Goal: Browse casually

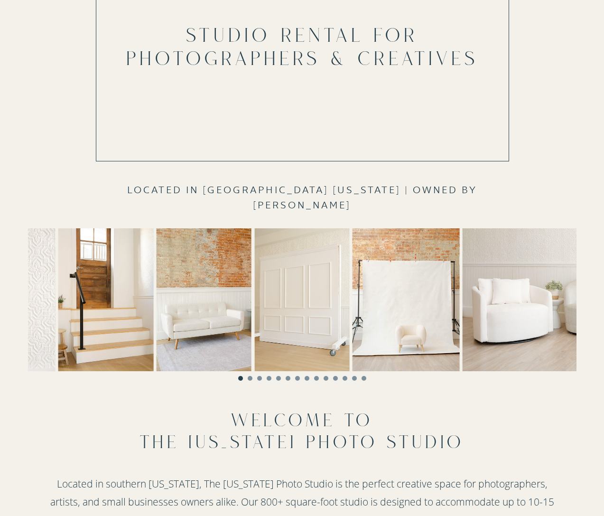
scroll to position [127, 0]
click at [552, 303] on img at bounding box center [569, 299] width 214 height 143
click at [250, 379] on li "Page dot 2" at bounding box center [250, 378] width 5 height 5
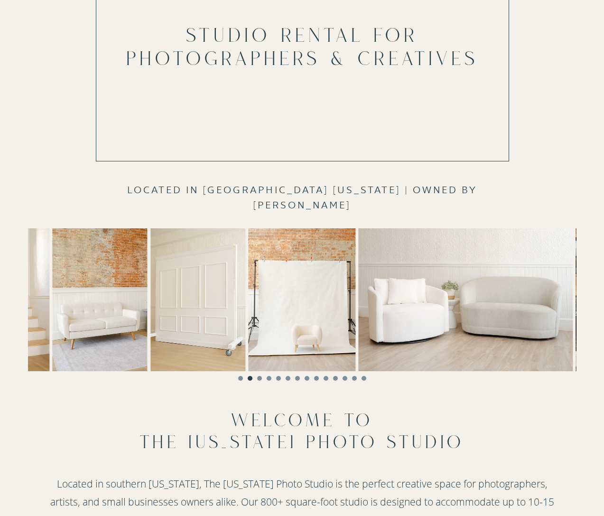
click at [260, 378] on li "Page dot 3" at bounding box center [259, 378] width 5 height 5
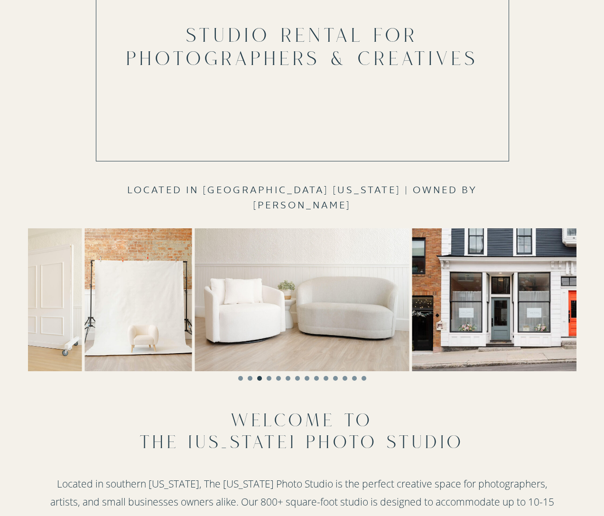
click at [268, 378] on li "Page dot 4" at bounding box center [269, 378] width 5 height 5
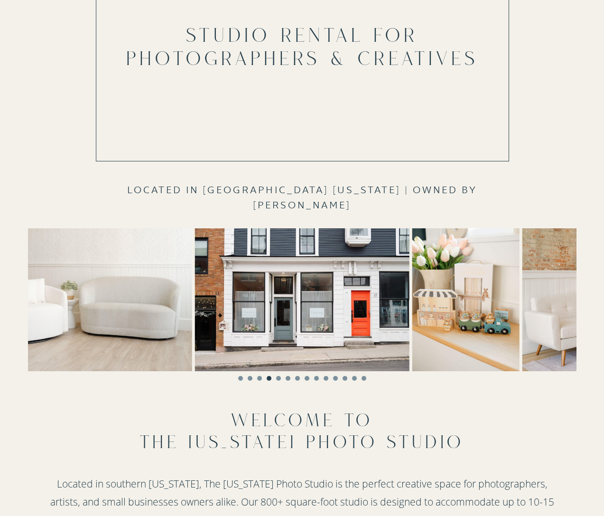
click at [278, 378] on li "Page dot 5" at bounding box center [278, 378] width 5 height 5
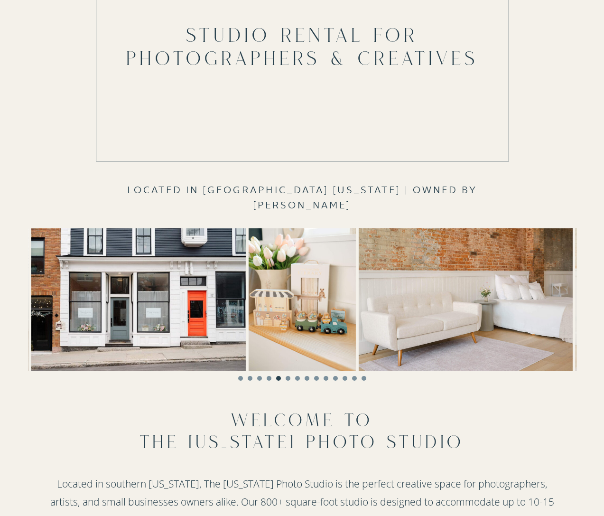
click at [288, 378] on li "Page dot 6" at bounding box center [288, 378] width 5 height 5
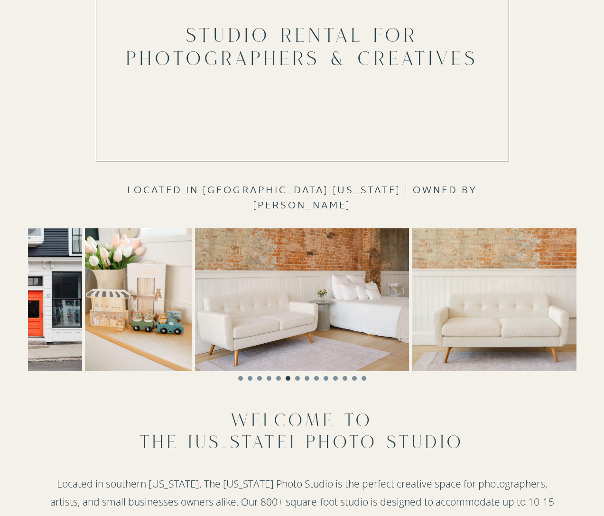
click at [297, 378] on li "Page dot 7" at bounding box center [297, 378] width 5 height 5
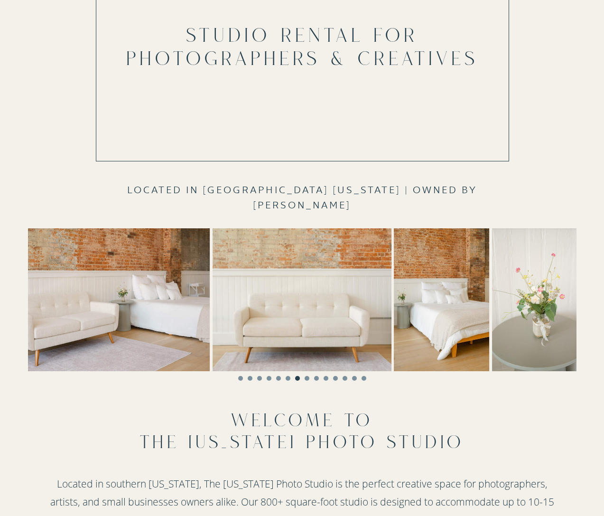
click at [308, 379] on li "Page dot 8" at bounding box center [307, 378] width 5 height 5
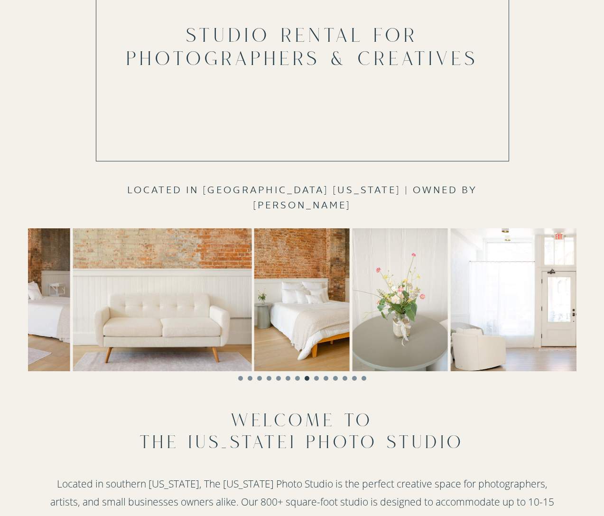
click at [316, 379] on li "Page dot 9" at bounding box center [316, 378] width 5 height 5
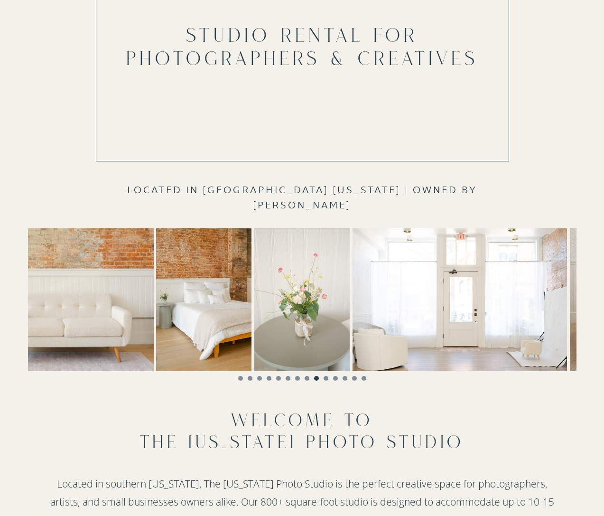
click at [326, 377] on li "Page dot 10" at bounding box center [326, 378] width 5 height 5
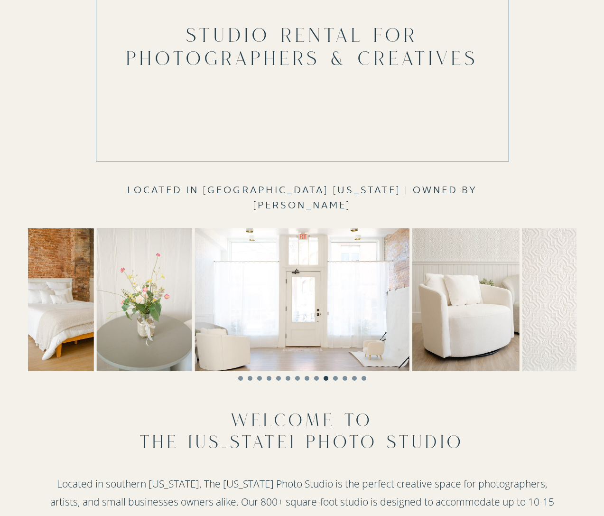
click at [334, 377] on li "Page dot 11" at bounding box center [335, 378] width 5 height 5
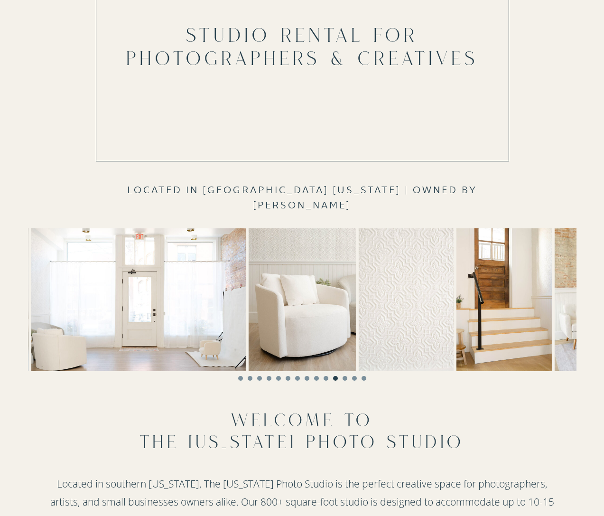
click at [344, 378] on li "Page dot 12" at bounding box center [344, 378] width 5 height 5
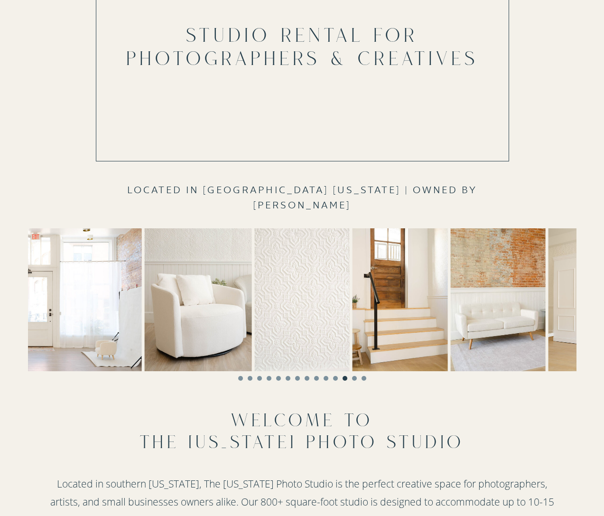
click at [352, 377] on li "Page dot 13" at bounding box center [354, 378] width 5 height 5
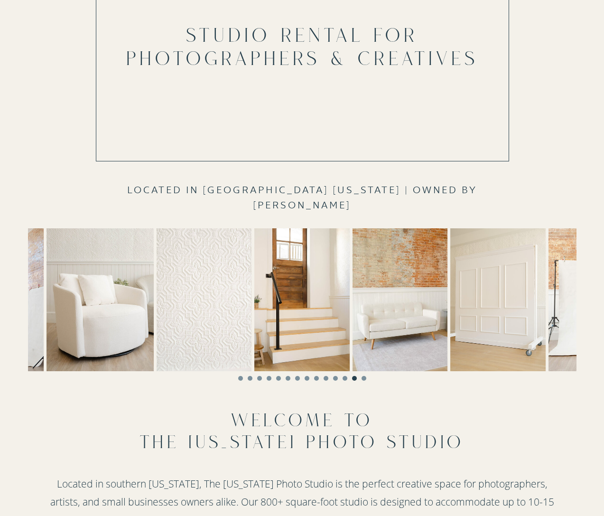
click at [363, 378] on li "Page dot 14" at bounding box center [363, 378] width 5 height 5
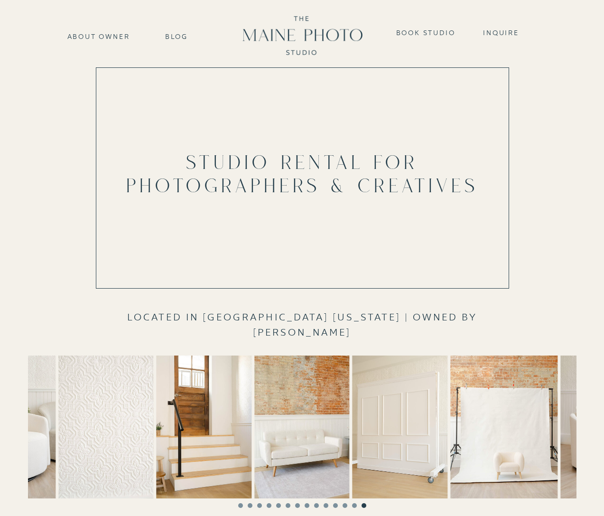
scroll to position [0, 0]
